Goal: Task Accomplishment & Management: Manage account settings

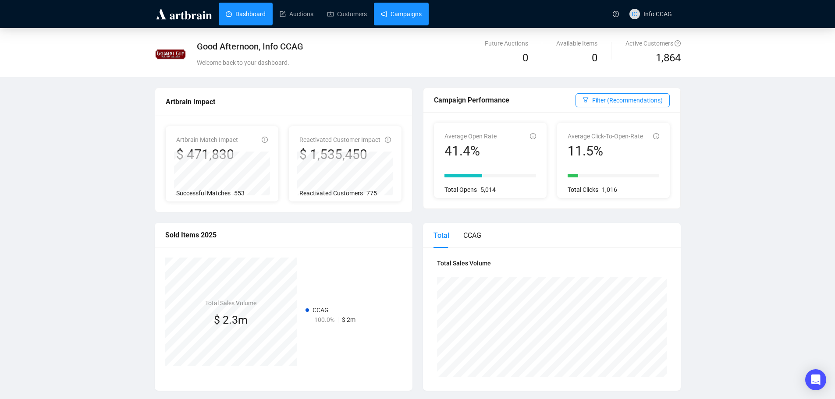
click at [397, 15] on link "Campaigns" at bounding box center [401, 14] width 41 height 23
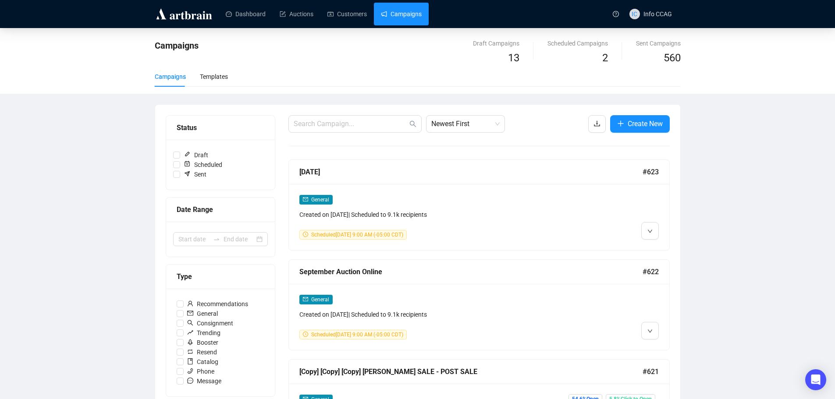
click at [576, 326] on div at bounding box center [612, 316] width 91 height 45
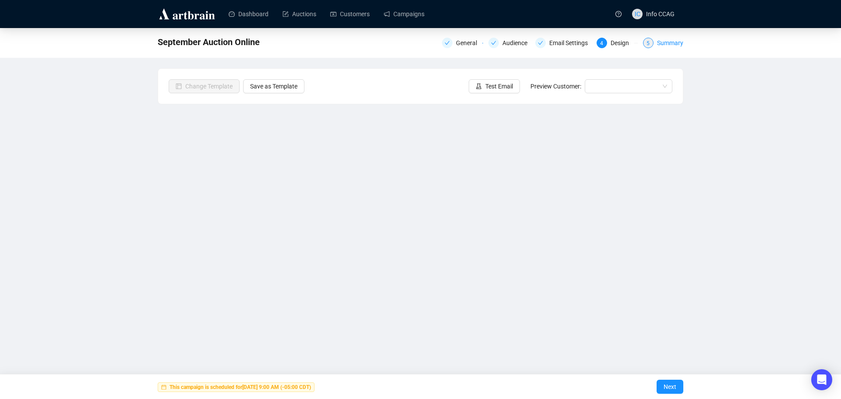
click at [658, 45] on div "Summary" at bounding box center [670, 43] width 26 height 11
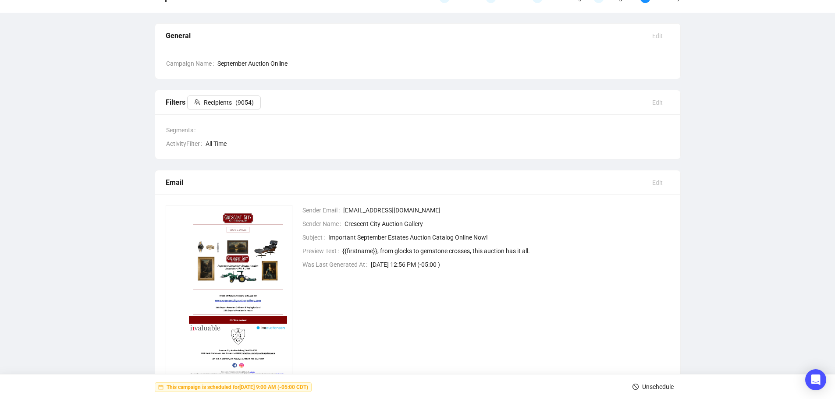
scroll to position [82, 0]
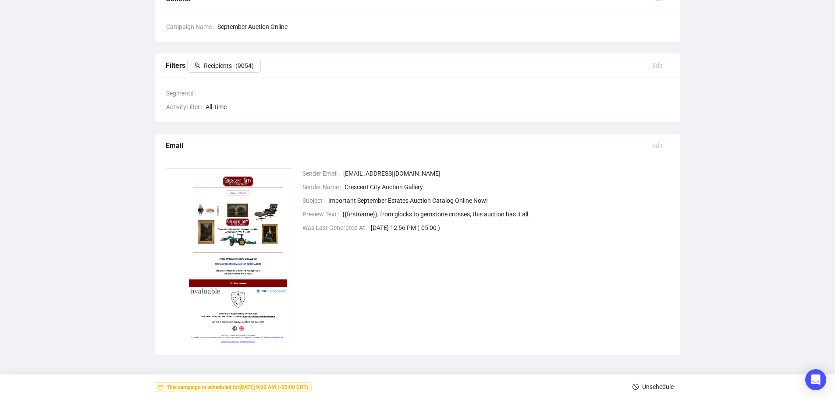
click at [641, 384] on button "Unschedule" at bounding box center [652, 387] width 55 height 14
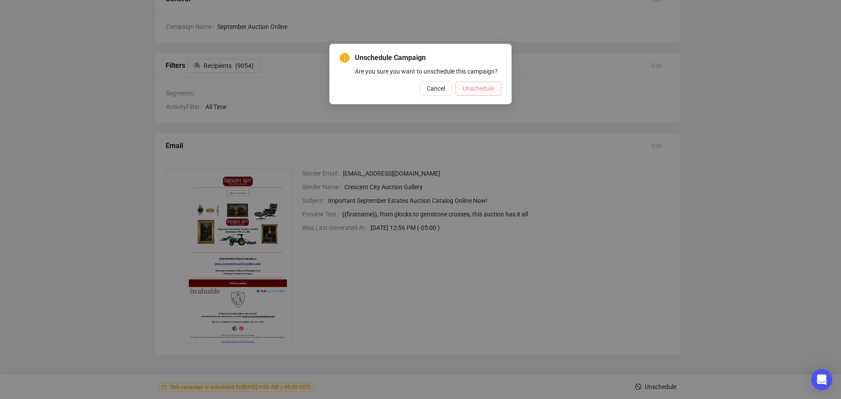
click at [482, 88] on span "Unschedule" at bounding box center [479, 89] width 32 height 10
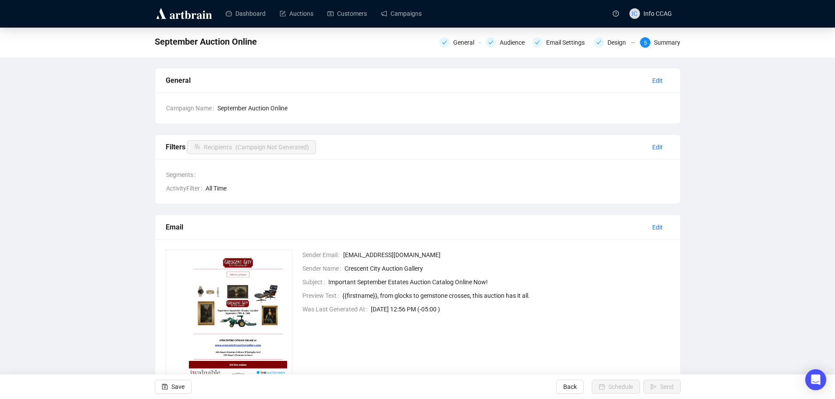
scroll to position [0, 0]
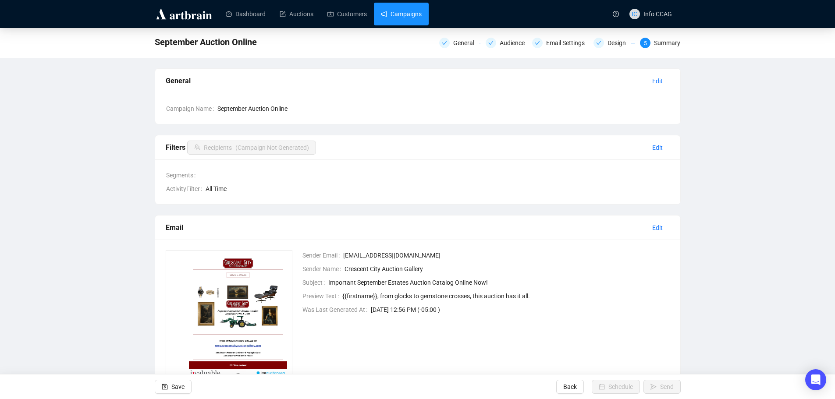
click at [393, 14] on link "Campaigns" at bounding box center [401, 14] width 41 height 23
